Goal: Task Accomplishment & Management: Contribute content

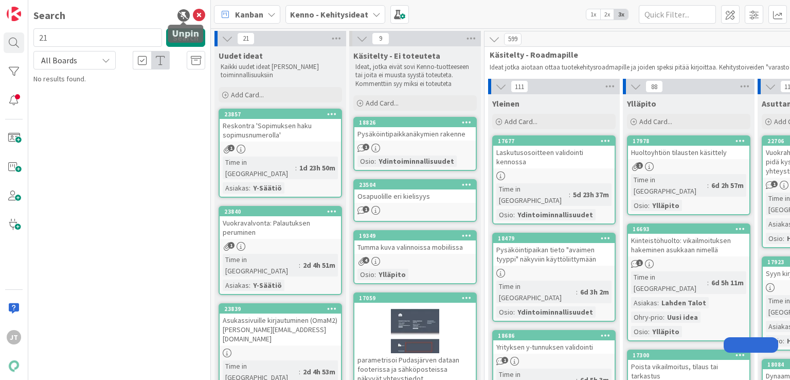
click at [198, 15] on icon at bounding box center [199, 15] width 12 height 12
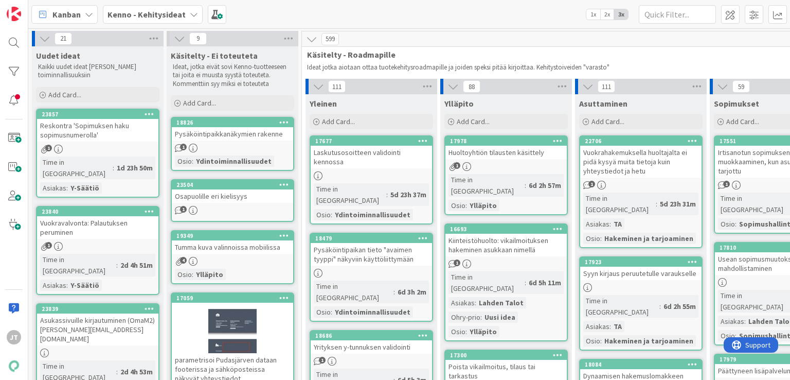
click at [175, 15] on b "Kenno - Kehitysideat" at bounding box center [147, 14] width 78 height 10
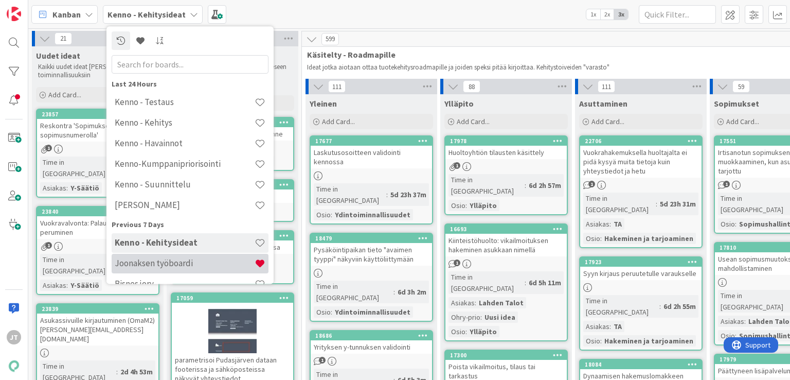
click at [171, 269] on div "Joonaksen työboardi" at bounding box center [190, 264] width 157 height 20
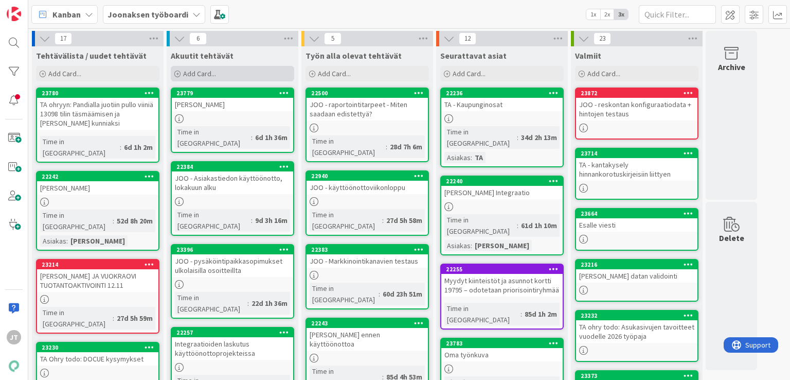
click at [203, 72] on span "Add Card..." at bounding box center [199, 73] width 33 height 9
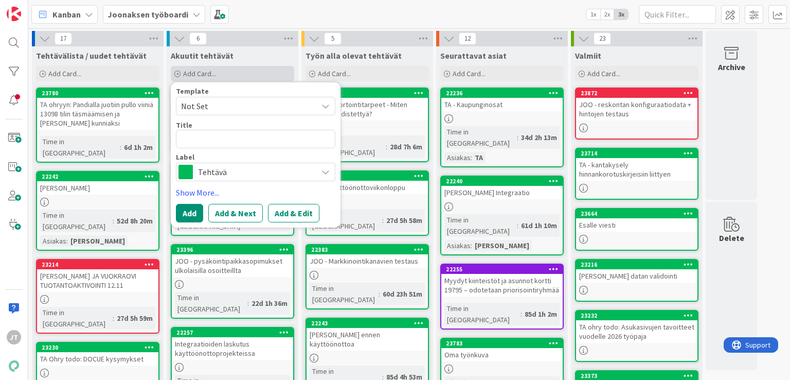
type textarea "x"
type textarea "T"
type textarea "x"
type textarea "TA"
type textarea "x"
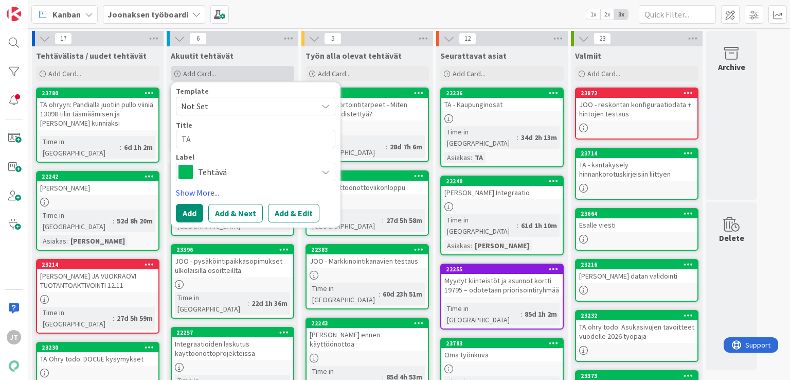
type textarea "TA"
type textarea "x"
type textarea "TA -"
type textarea "x"
type textarea "TA -"
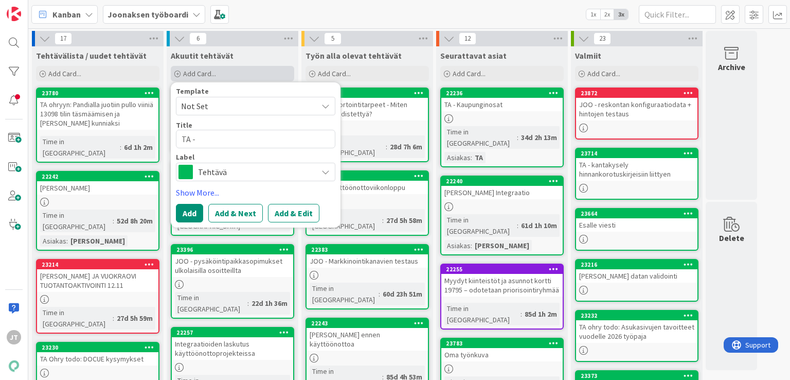
type textarea "x"
type textarea "TA - P"
type textarea "x"
type textarea "TA - Pa"
type textarea "x"
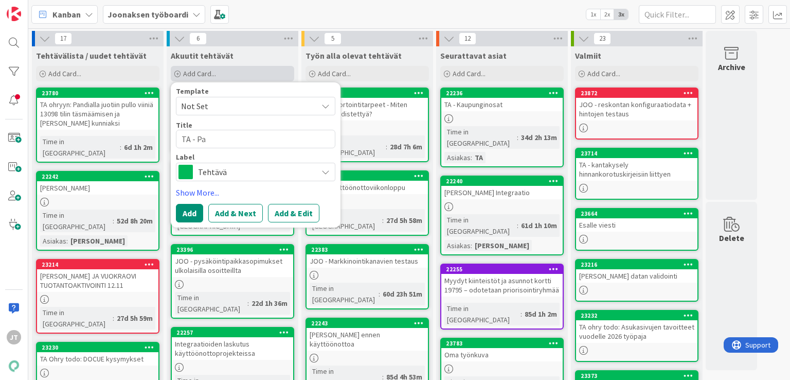
type textarea "TA - Pal"
type textarea "x"
type textarea "TA - Palv"
type textarea "x"
type textarea "TA - Palvel"
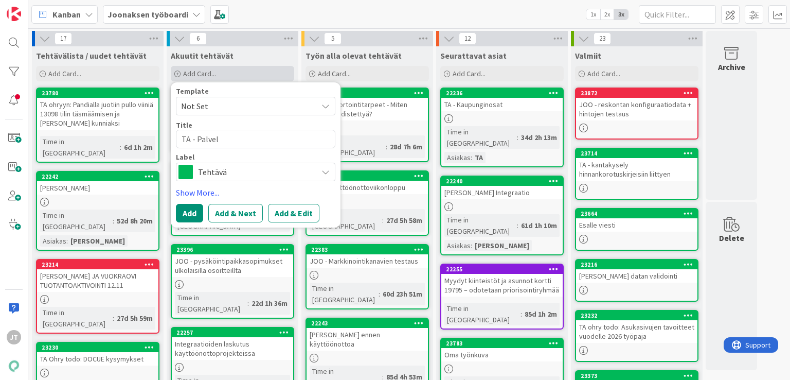
type textarea "x"
type textarea "TA - Palvelu"
type textarea "x"
type textarea "TA - Palveluh"
type textarea "x"
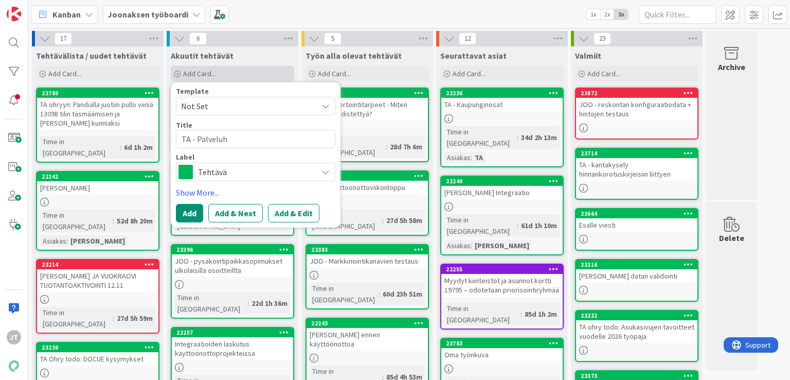
type textarea "TA - Palveluha"
type textarea "x"
type textarea "TA - Palveluhal"
type textarea "x"
type textarea "TA - Palveluhall"
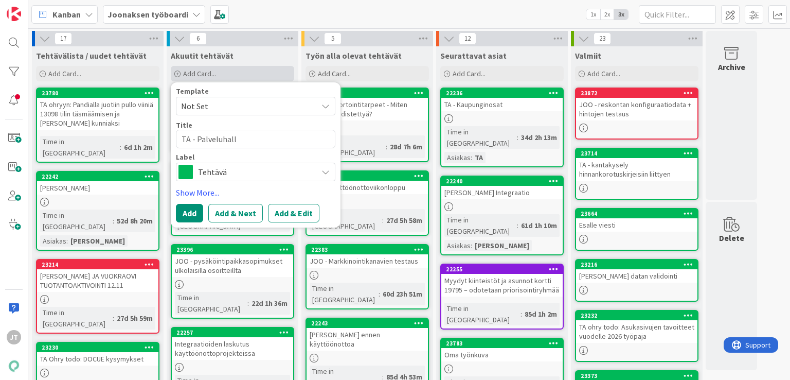
type textarea "x"
type textarea "TA - Palveluhalli"
type textarea "x"
type textarea "TA - Palveluhallin"
type textarea "x"
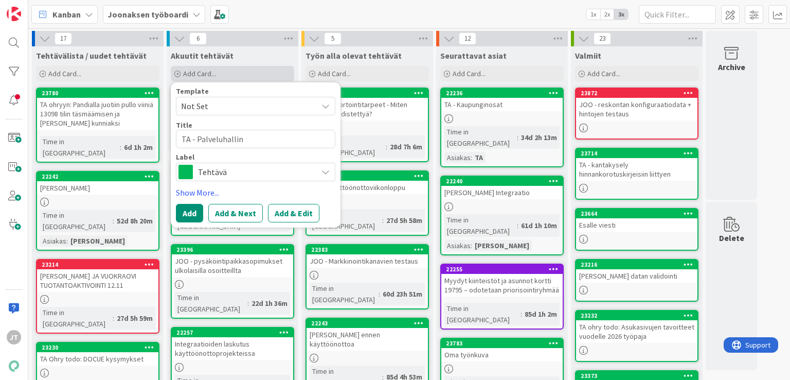
type textarea "TA - Palveluhallint"
type textarea "x"
type textarea "TA - Palveluhallinta"
type textarea "x"
type textarea "TA - Palveluhallintap"
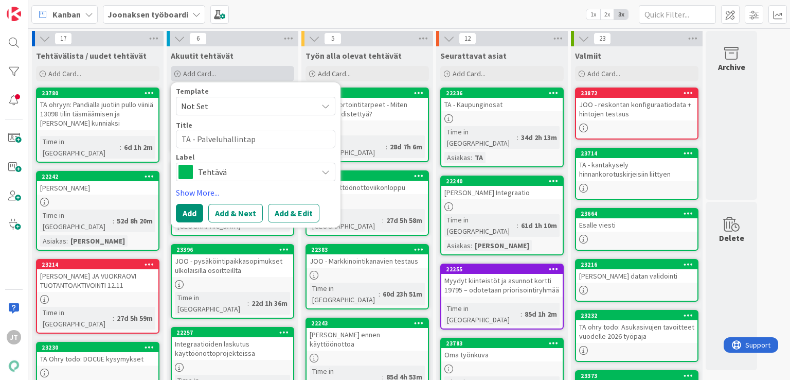
type textarea "x"
type textarea "TA - Palveluhallintapä"
type textarea "x"
type textarea "TA - Palveluhallintapäi"
type textarea "x"
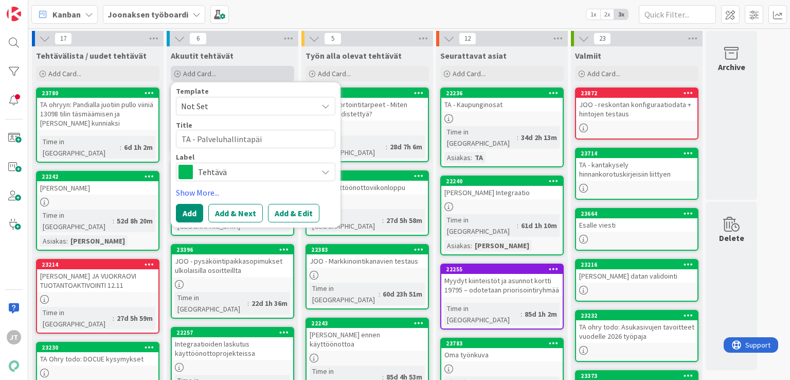
type textarea "TA - Palveluhallintapäiv"
type textarea "x"
type textarea "TA - Palveluhallintapäivä"
click at [279, 208] on button "Add & Edit" at bounding box center [293, 213] width 51 height 19
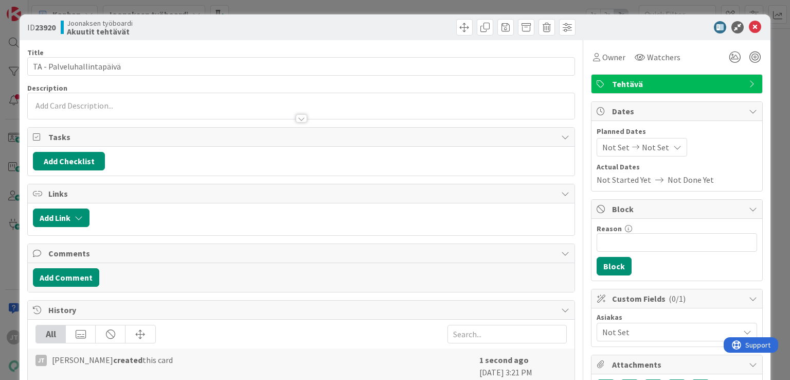
click at [155, 115] on div at bounding box center [301, 113] width 546 height 11
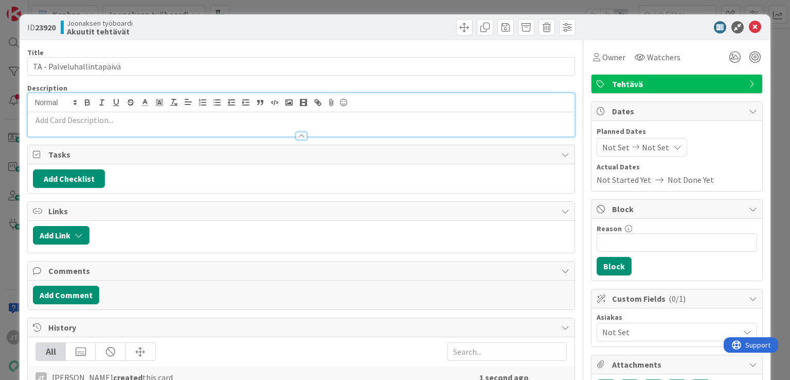
click at [106, 114] on p at bounding box center [301, 120] width 536 height 12
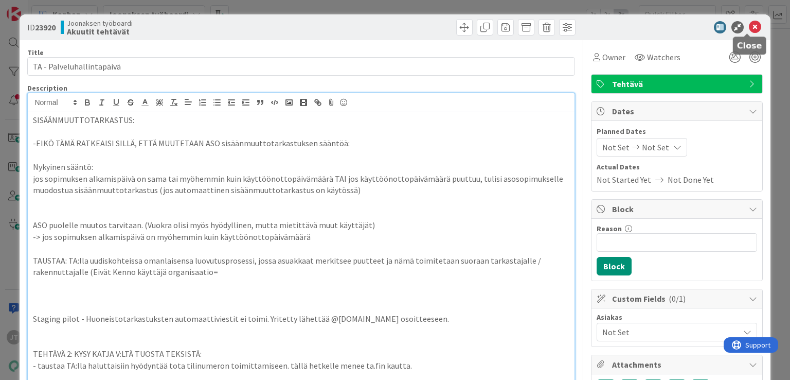
click at [749, 26] on icon at bounding box center [755, 27] width 12 height 12
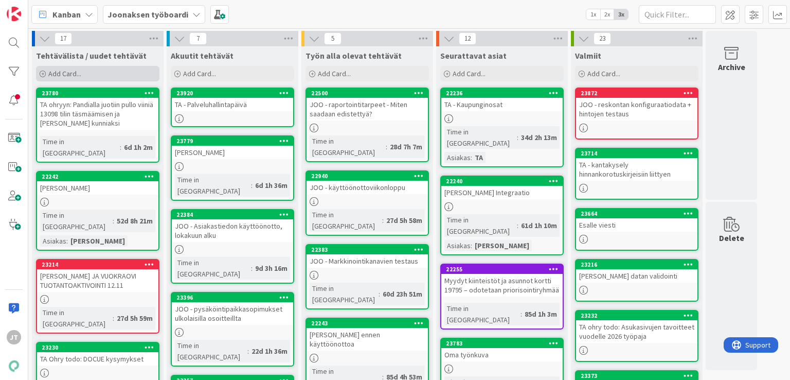
click at [109, 76] on div "Add Card..." at bounding box center [97, 73] width 123 height 15
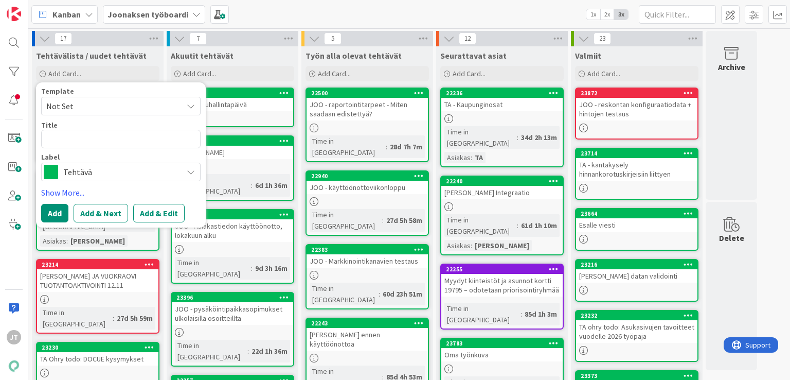
click at [116, 27] on div "Kanban Joonaksen työboardi 1x 2x 3x" at bounding box center [409, 14] width 762 height 28
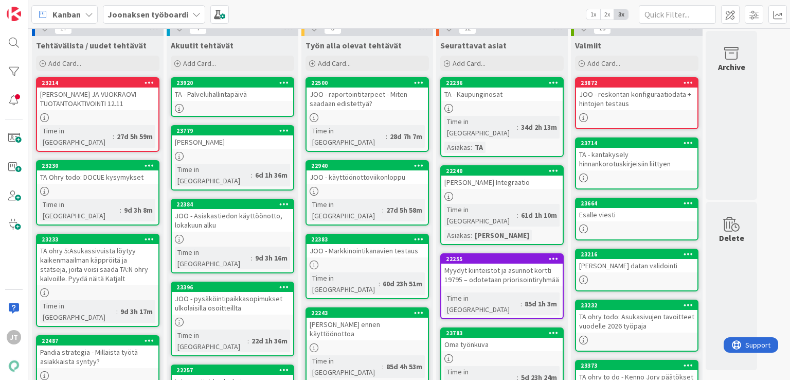
scroll to position [7, 0]
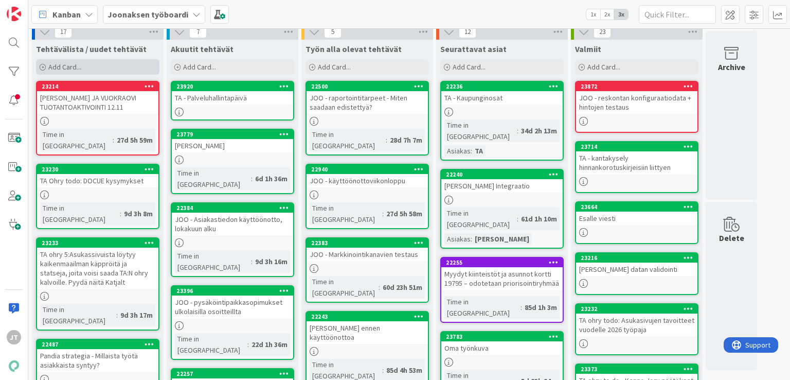
click at [94, 67] on div "Add Card..." at bounding box center [97, 66] width 123 height 15
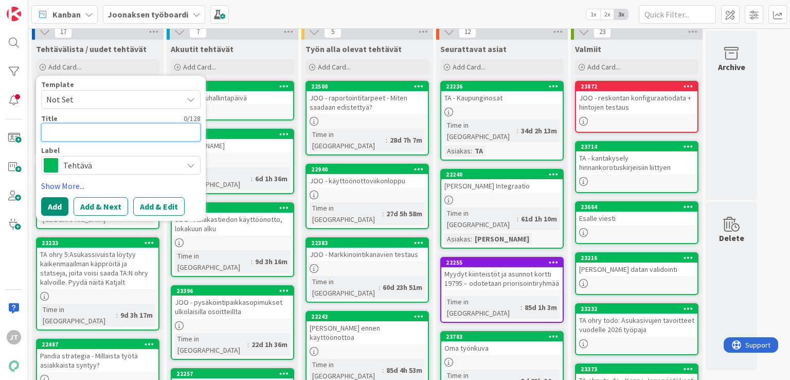
type textarea "x"
type textarea "T"
type textarea "x"
type textarea "TA"
type textarea "x"
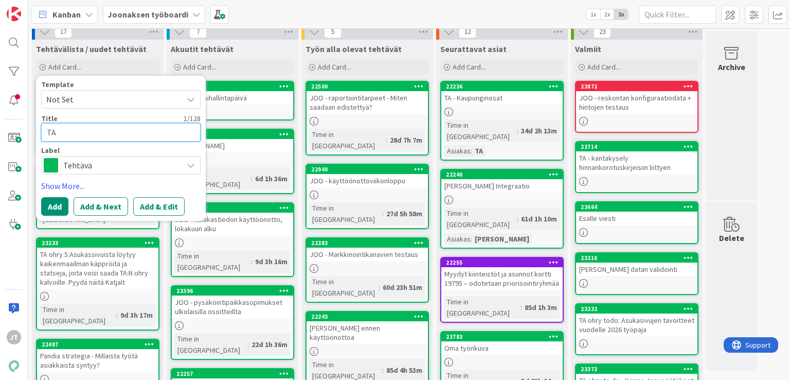
type textarea "TA"
type textarea "x"
type textarea "TA O"
type textarea "x"
type textarea "TA Oh"
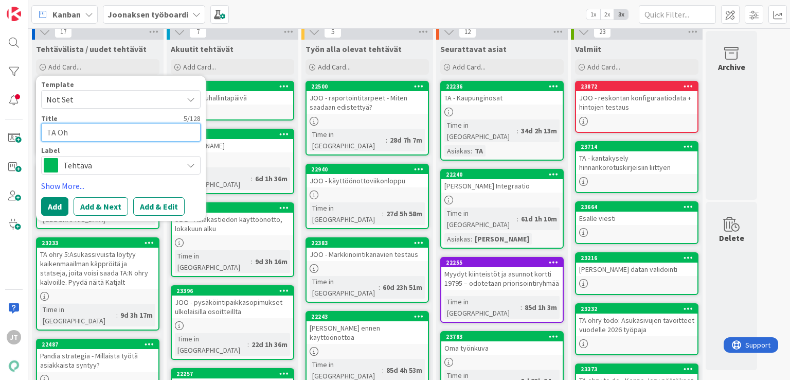
type textarea "x"
type textarea "TA Ohr"
type textarea "x"
type textarea "TA Ohry"
type textarea "x"
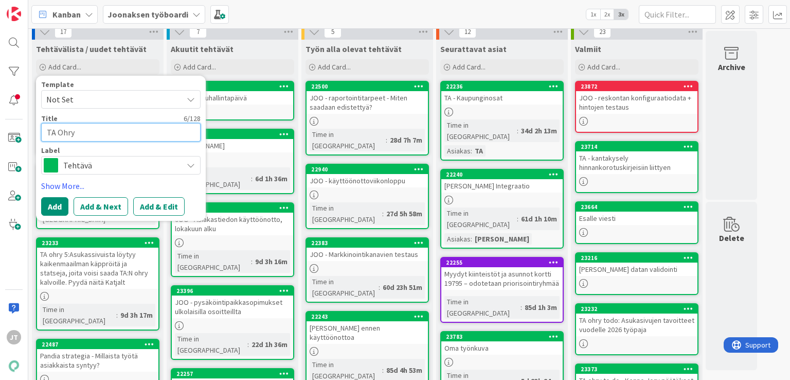
type textarea "TA Ohry"
type textarea "x"
type textarea "TA Ohry t"
type textarea "x"
type textarea "TA Ohry to"
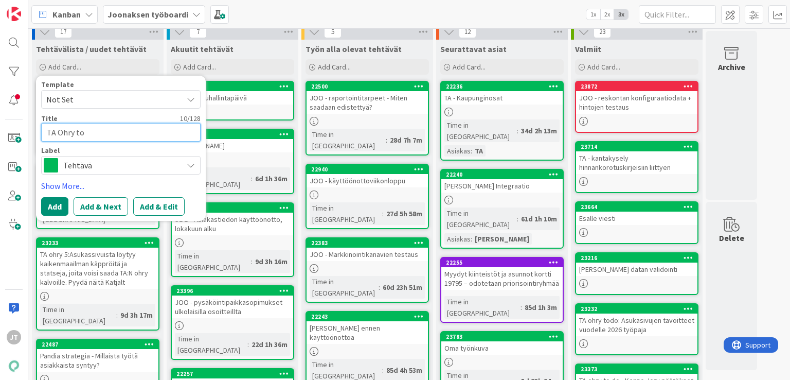
type textarea "x"
type textarea "TA Ohry tod"
type textarea "x"
type textarea "TA Ohry todo"
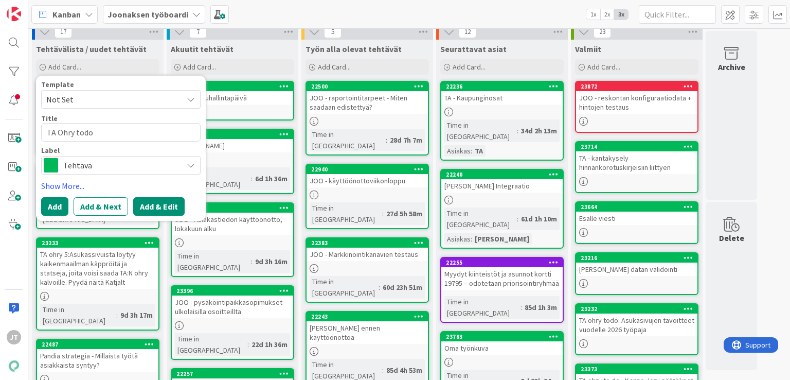
click at [140, 208] on button "Add & Edit" at bounding box center [158, 206] width 51 height 19
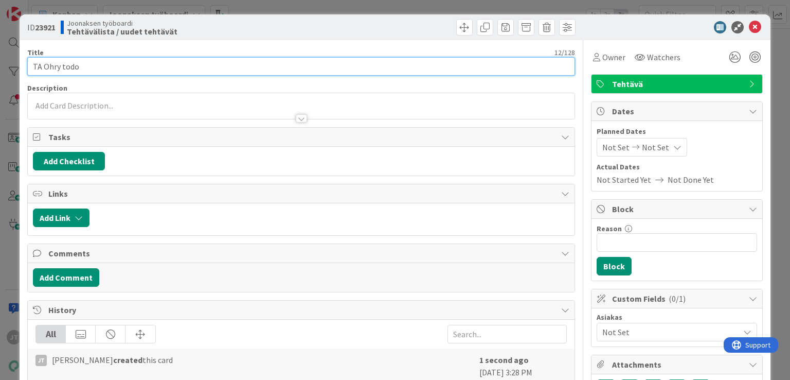
click at [165, 74] on input "TA Ohry todo" at bounding box center [300, 66] width 547 height 19
type input "TA Ohry todo Indeksien päivittäminen"
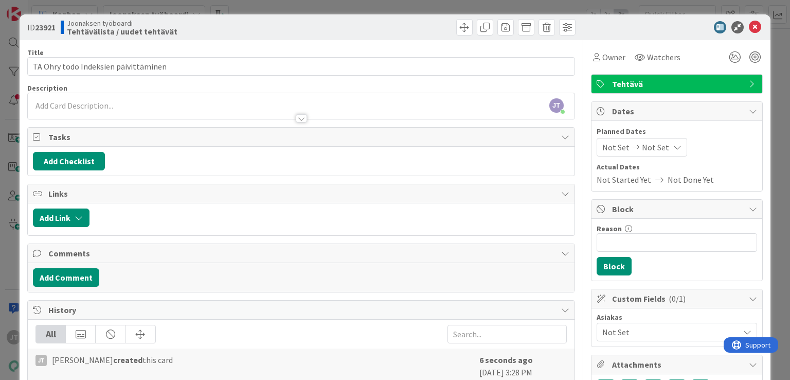
click at [127, 108] on div at bounding box center [301, 113] width 546 height 11
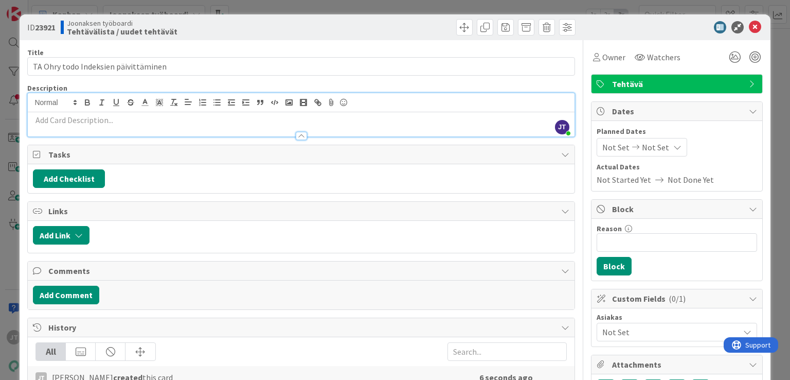
click at [113, 117] on p at bounding box center [301, 120] width 536 height 12
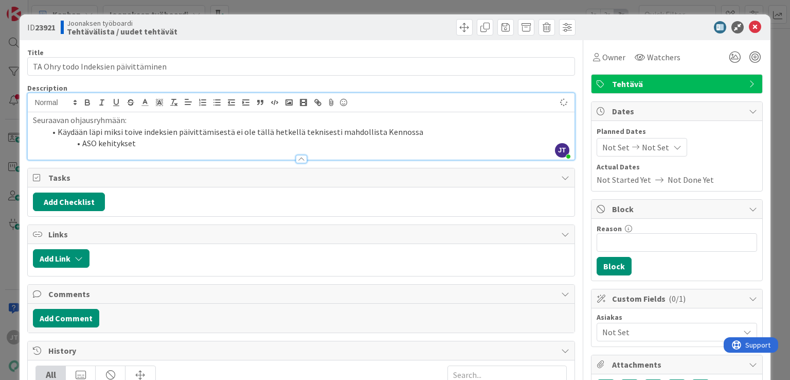
click at [171, 131] on li "Käydään läpi miksi toive indeksien päivittämisestä ei ole tällä hetkellä teknis…" at bounding box center [307, 132] width 524 height 12
click at [749, 28] on icon at bounding box center [755, 27] width 12 height 12
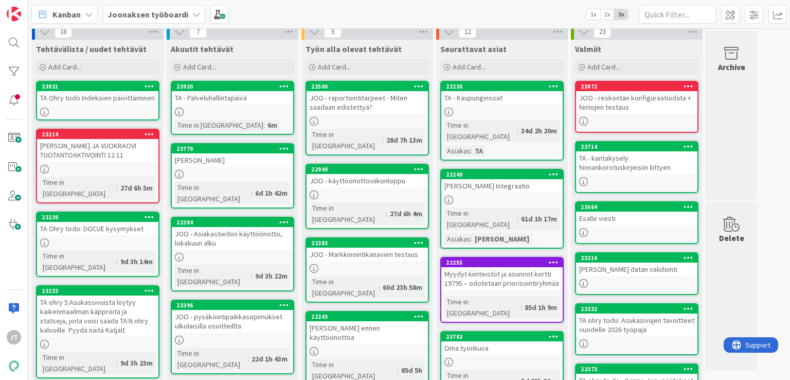
scroll to position [7, 0]
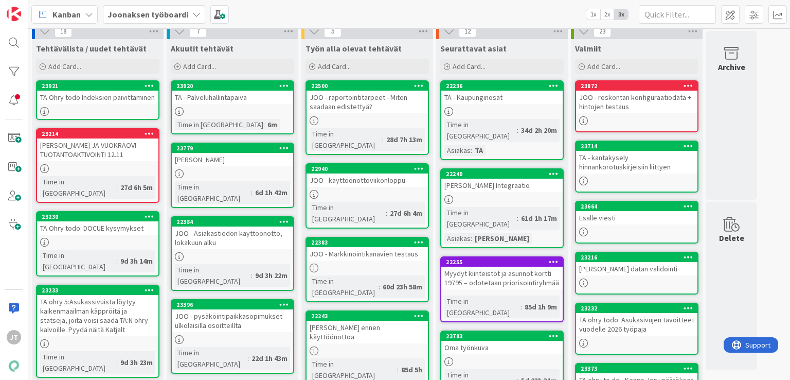
click at [127, 96] on div "TA Ohry todo Indeksien päivittäminen" at bounding box center [97, 97] width 121 height 13
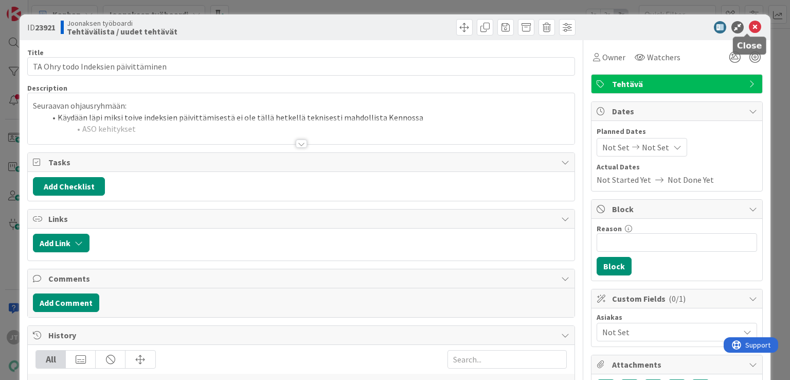
click at [749, 25] on icon at bounding box center [755, 27] width 12 height 12
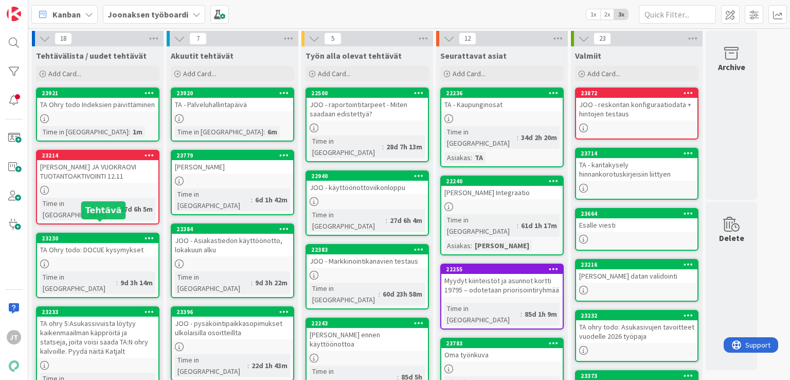
click at [114, 243] on div "TA Ohry todo: DOCUE kysymykset" at bounding box center [97, 249] width 121 height 13
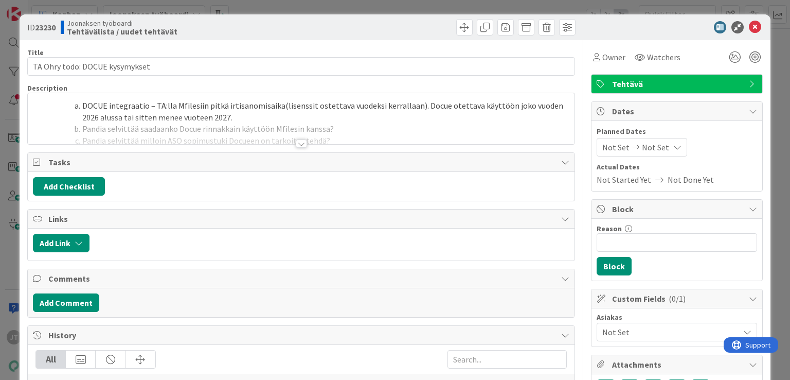
click at [297, 143] on div at bounding box center [301, 143] width 11 height 8
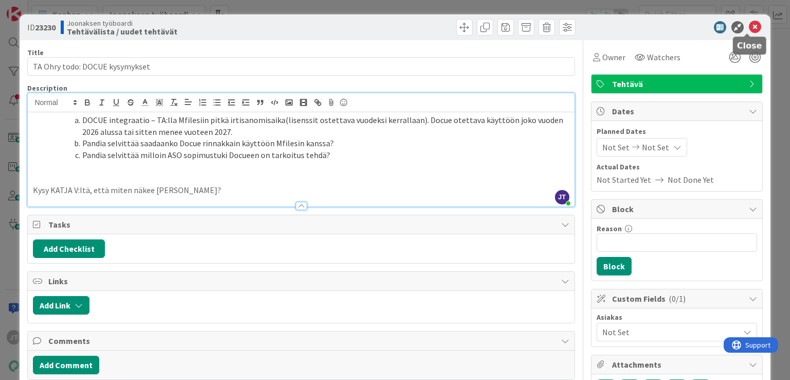
click at [750, 21] on icon at bounding box center [755, 27] width 12 height 12
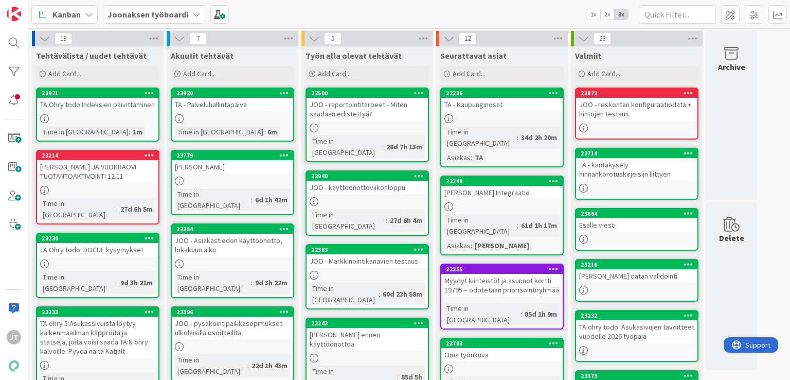
click at [107, 243] on div "TA Ohry todo: DOCUE kysymykset" at bounding box center [97, 249] width 121 height 13
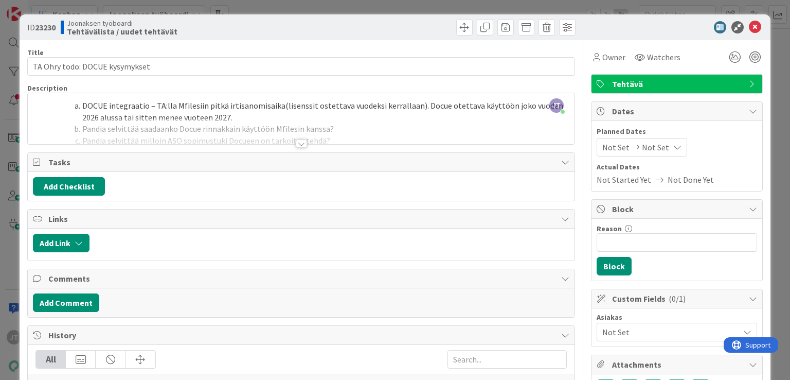
click at [299, 144] on div at bounding box center [301, 143] width 11 height 8
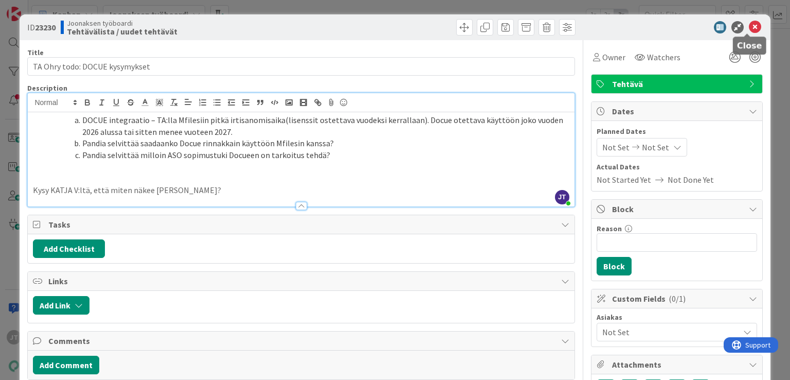
click at [749, 27] on icon at bounding box center [755, 27] width 12 height 12
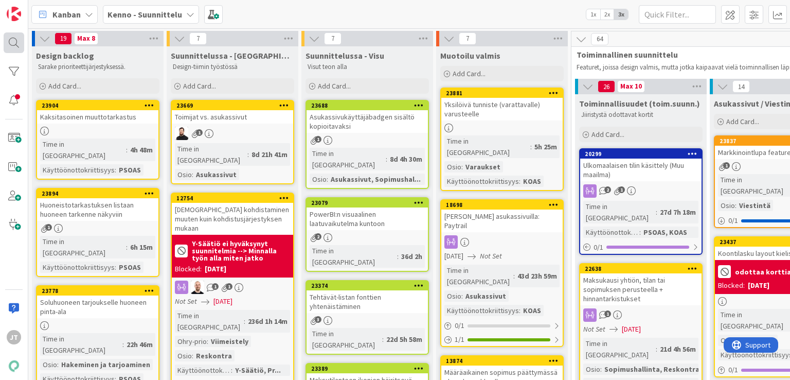
click at [16, 42] on div at bounding box center [14, 42] width 21 height 21
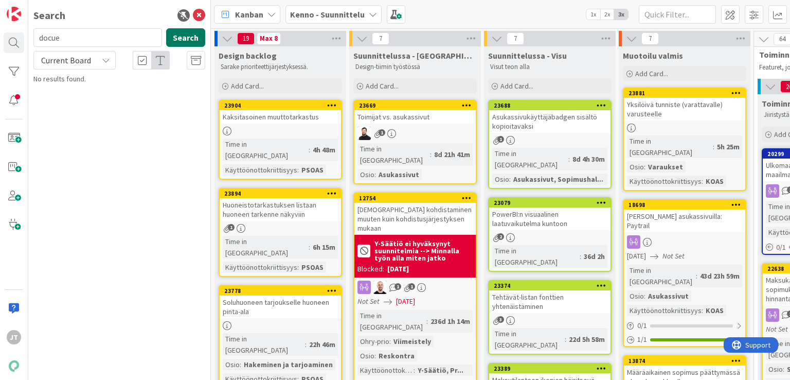
type input "docue"
click at [186, 42] on button "Search" at bounding box center [185, 37] width 39 height 19
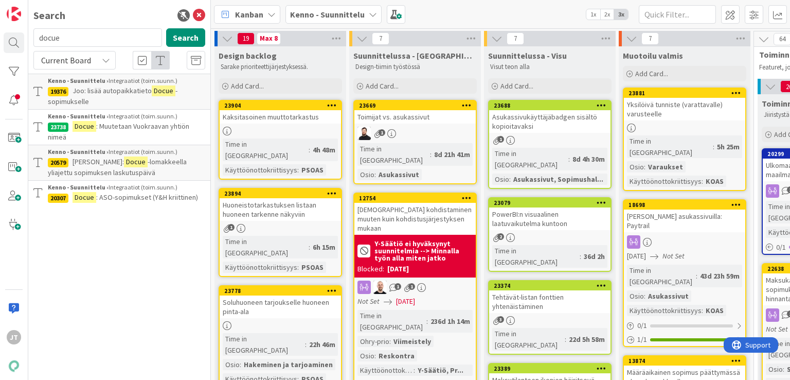
click at [164, 194] on span ": ASO-sopimukset (Y&H kriittinen)" at bounding box center [147, 196] width 102 height 9
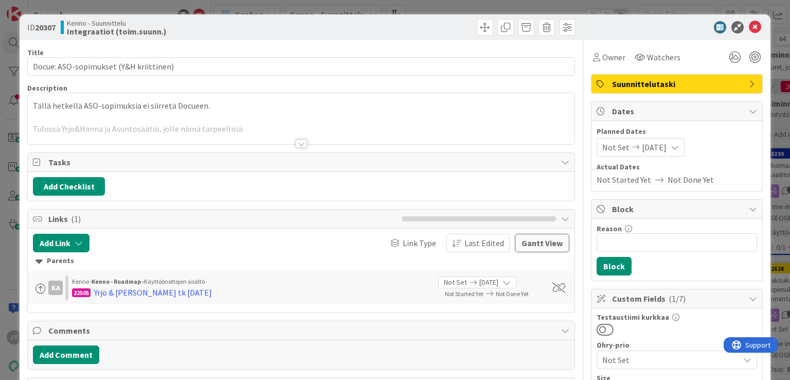
click at [299, 144] on div at bounding box center [301, 143] width 11 height 8
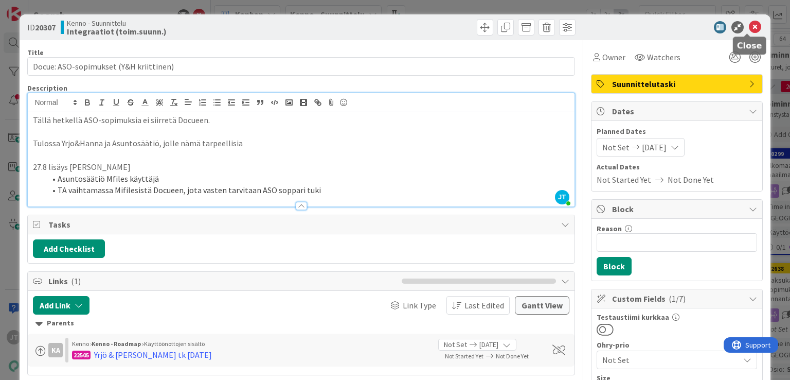
click at [749, 25] on icon at bounding box center [755, 27] width 12 height 12
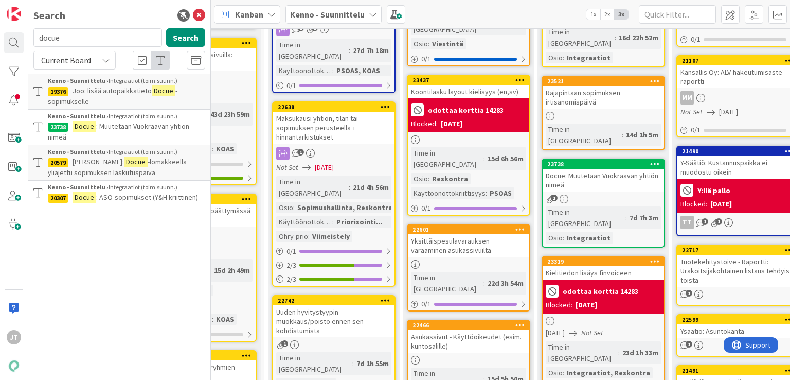
scroll to position [0, 490]
